Goal: Information Seeking & Learning: Learn about a topic

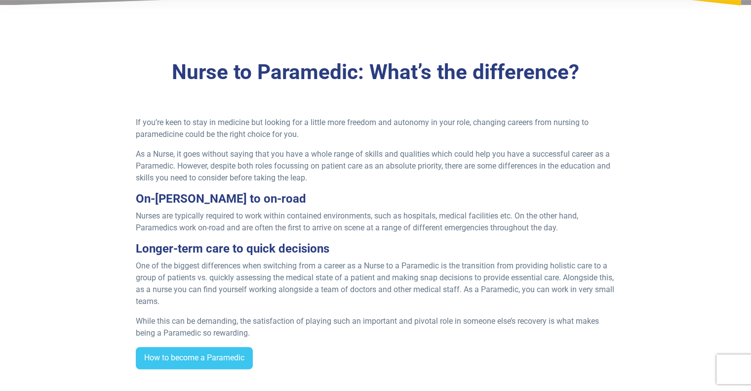
scroll to position [234, 0]
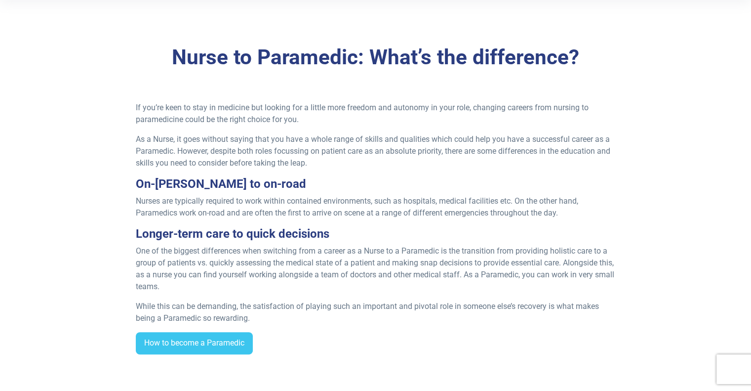
drag, startPoint x: 754, startPoint y: 43, endPoint x: 758, endPoint y: 76, distance: 32.8
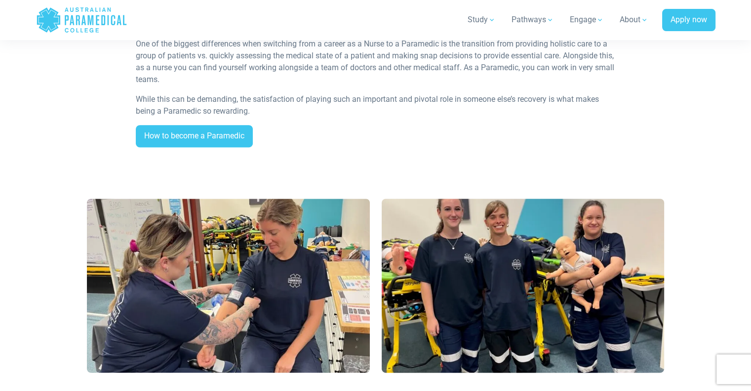
scroll to position [444, 0]
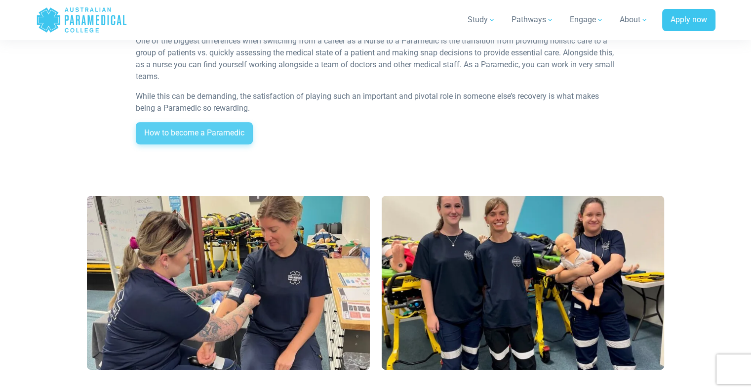
click at [225, 136] on link "How to become a Paramedic" at bounding box center [194, 133] width 117 height 23
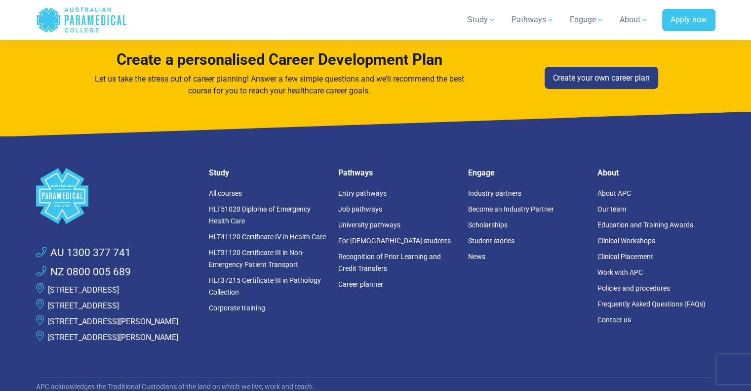
scroll to position [3253, 0]
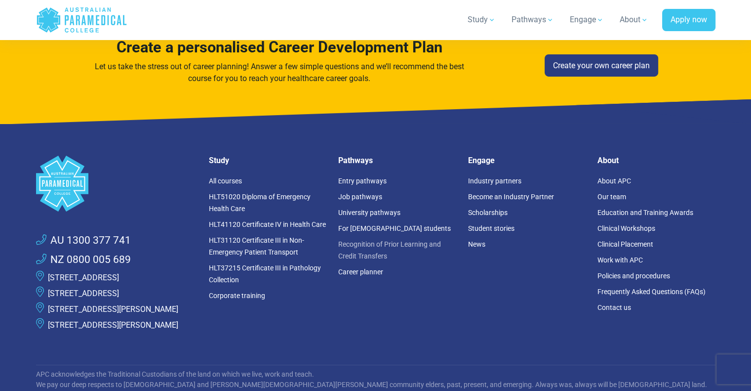
click at [401, 240] on link "Recognition of Prior Learning and Credit Transfers" at bounding box center [389, 250] width 103 height 20
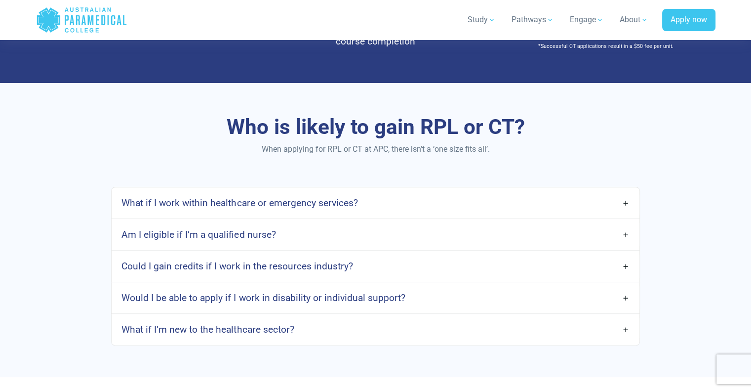
scroll to position [711, 0]
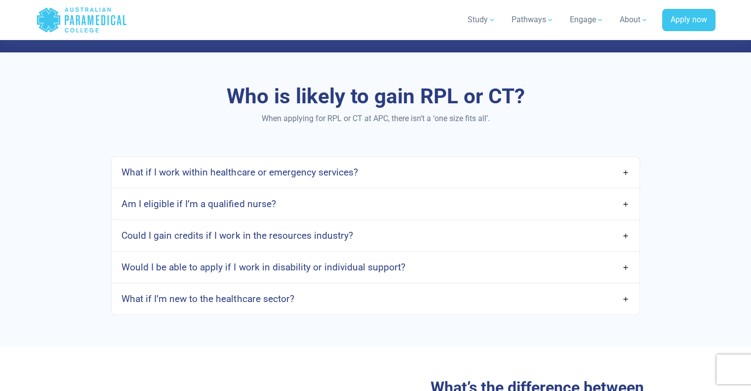
click at [626, 172] on link "What if I work within healthcare or emergency services?" at bounding box center [375, 171] width 527 height 23
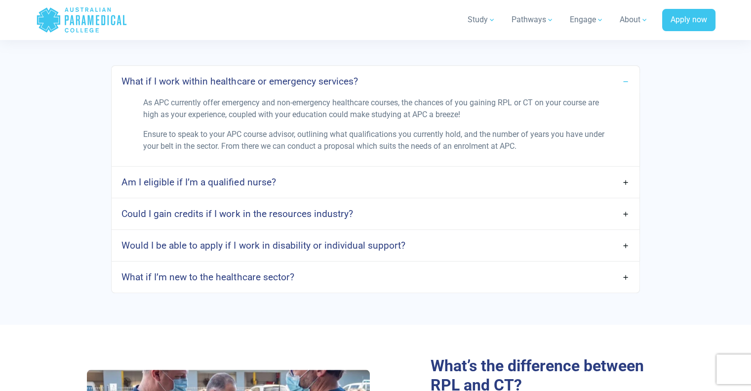
scroll to position [812, 0]
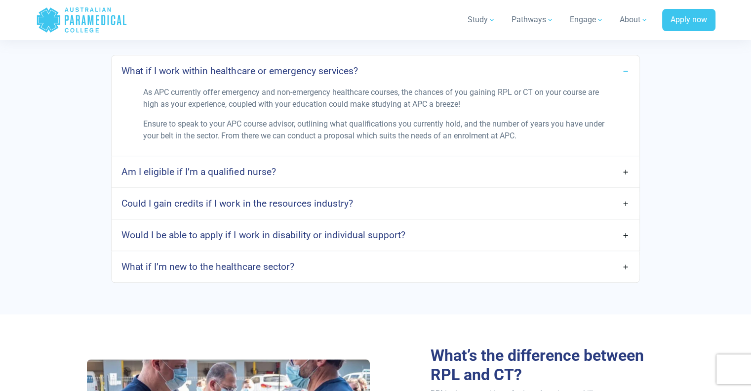
click at [626, 170] on link "Am I eligible if I’m a qualified nurse?" at bounding box center [375, 171] width 527 height 23
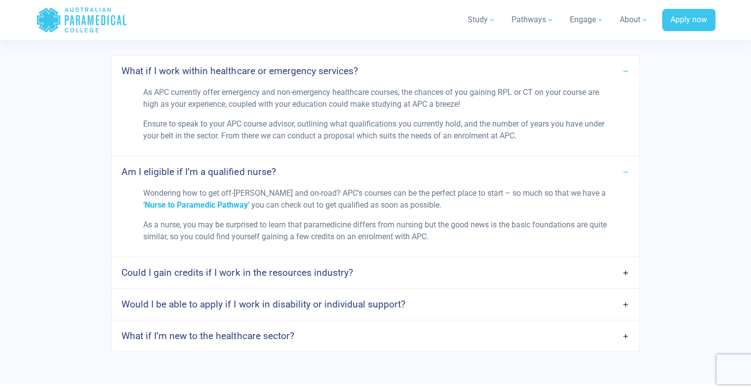
click at [248, 200] on span "Nurse to Paramedic Pathway" at bounding box center [196, 204] width 103 height 9
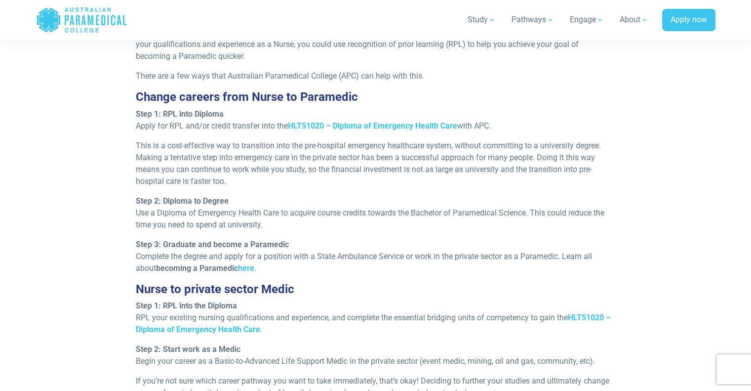
scroll to position [900, 0]
